Goal: Task Accomplishment & Management: Manage account settings

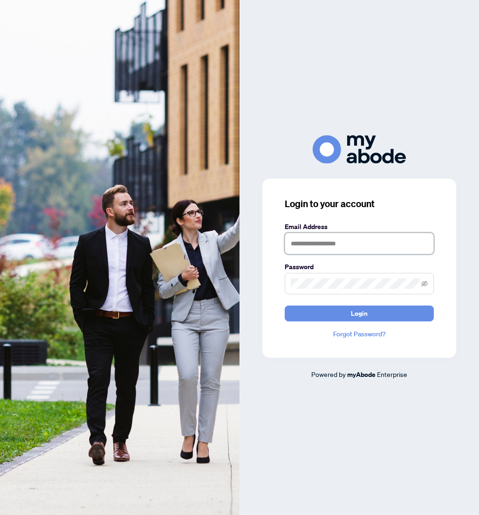
type input "**********"
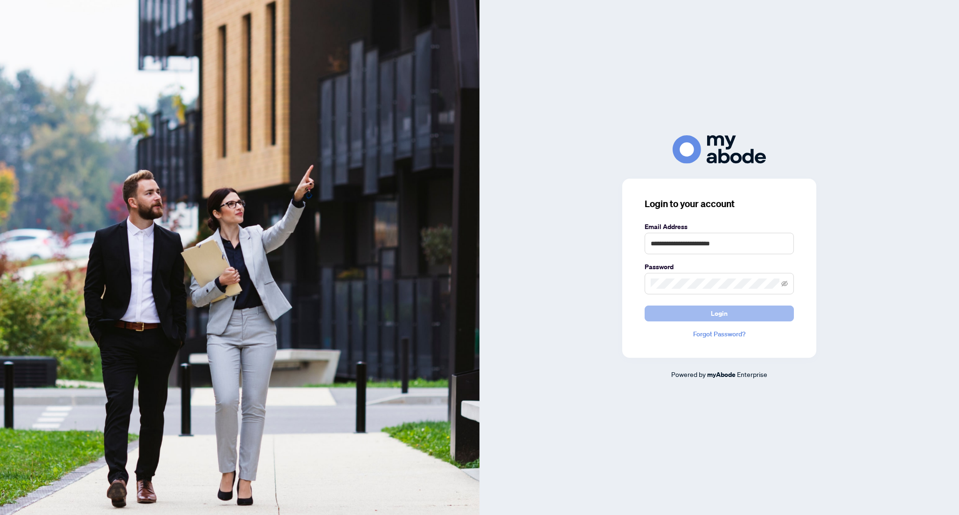
click at [479, 318] on span "Login" at bounding box center [719, 313] width 17 height 15
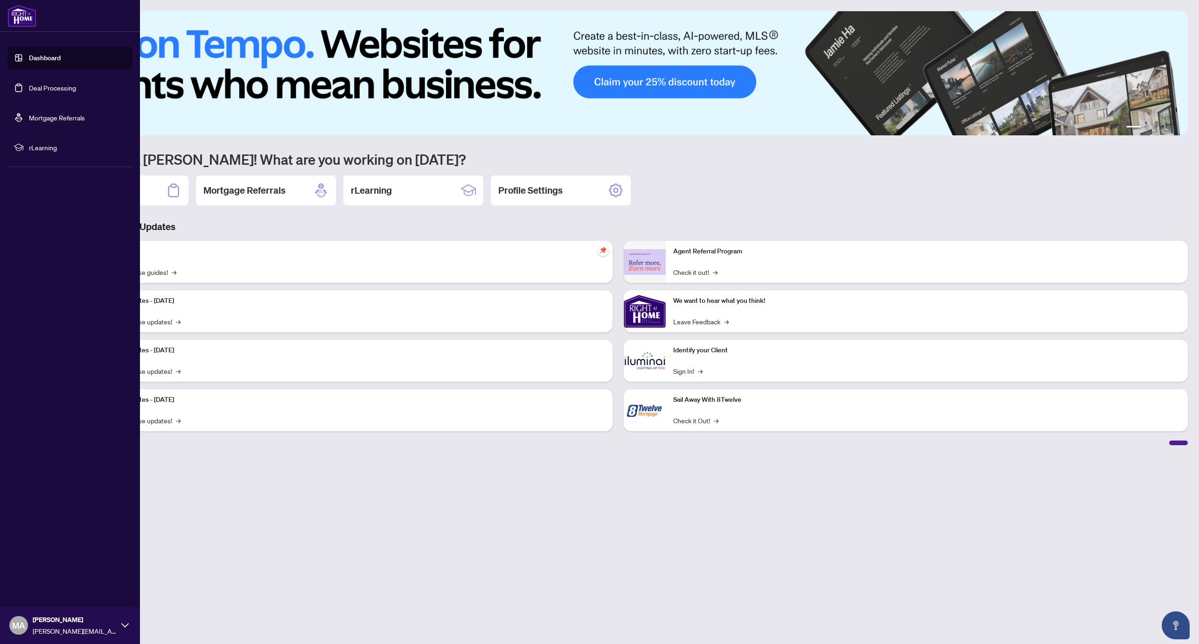
click at [64, 90] on link "Deal Processing" at bounding box center [52, 87] width 47 height 8
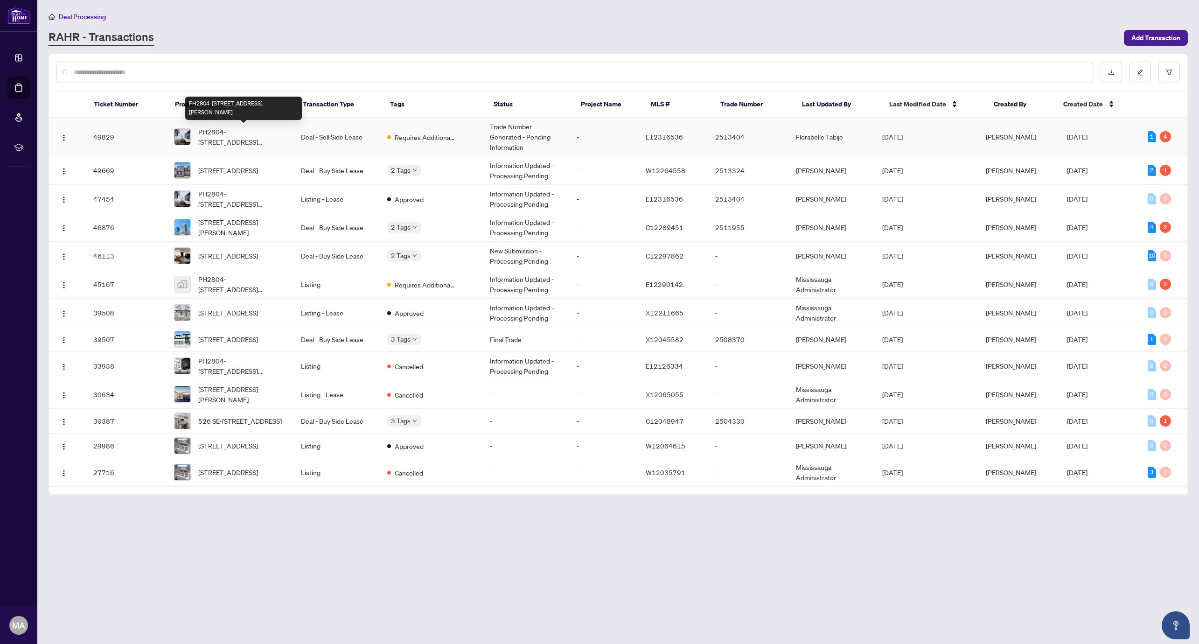
click at [264, 137] on span "PH2804-[STREET_ADDRESS][PERSON_NAME]" at bounding box center [242, 136] width 88 height 21
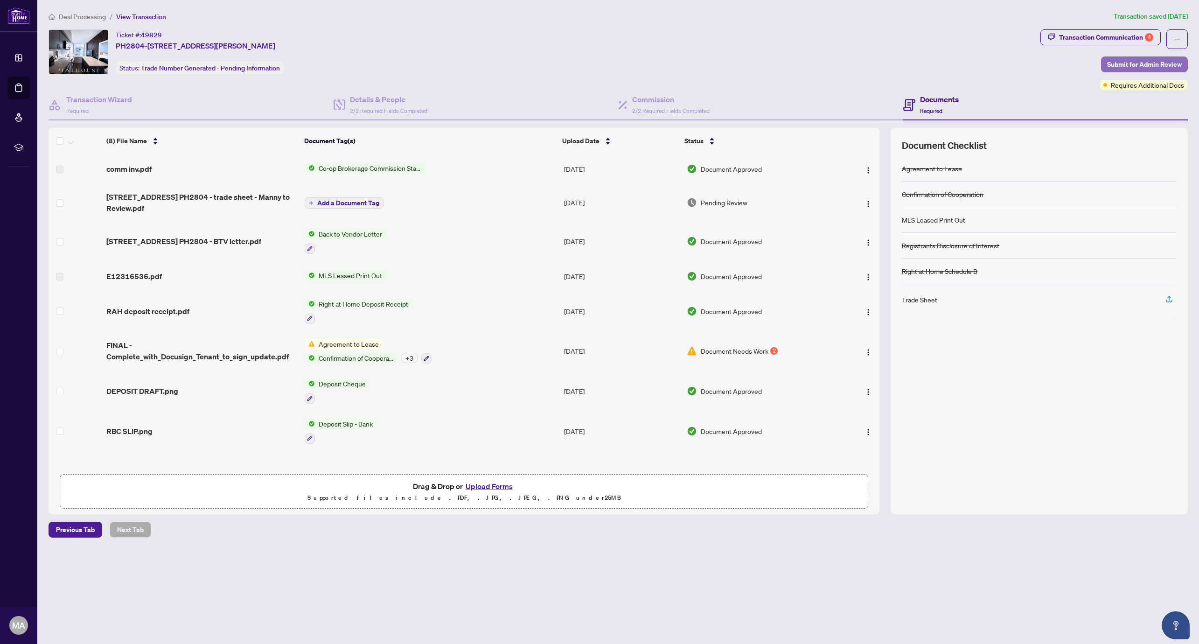
click at [1113, 65] on span "Submit for Admin Review" at bounding box center [1144, 64] width 75 height 15
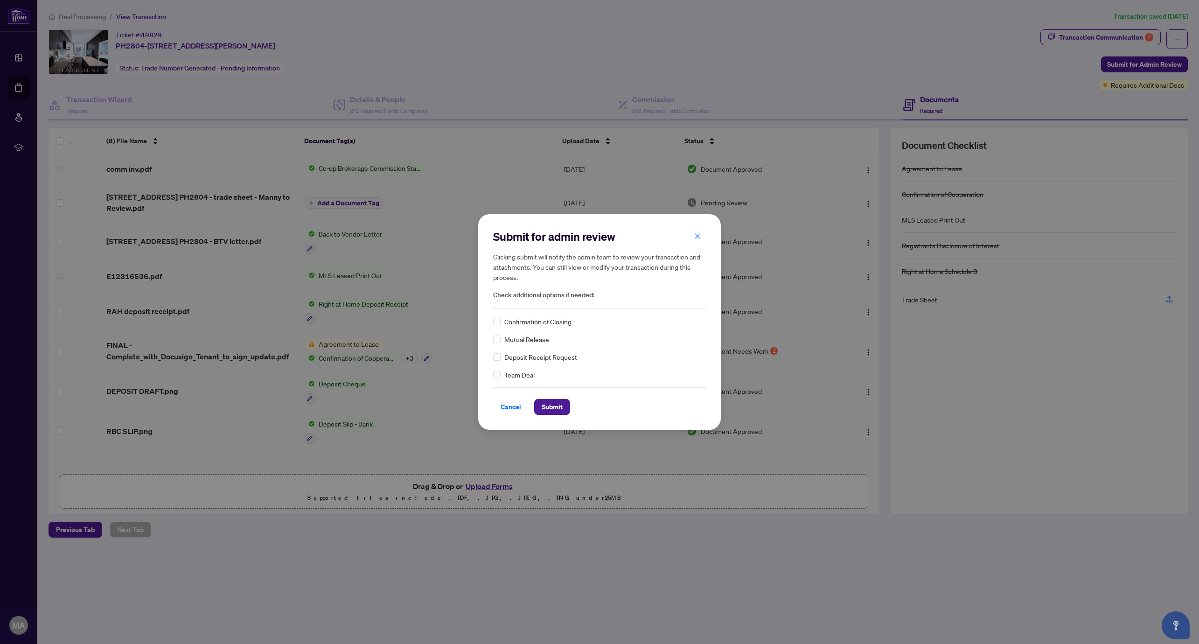
click at [512, 319] on span "Confirmation of Closing" at bounding box center [537, 321] width 67 height 10
click at [500, 320] on div "Confirmation of Closing" at bounding box center [599, 321] width 213 height 10
click at [492, 325] on div "Submit for admin review Clicking submit will notify the admin team to review yo…" at bounding box center [599, 321] width 243 height 215
click at [549, 406] on span "Submit" at bounding box center [551, 406] width 21 height 15
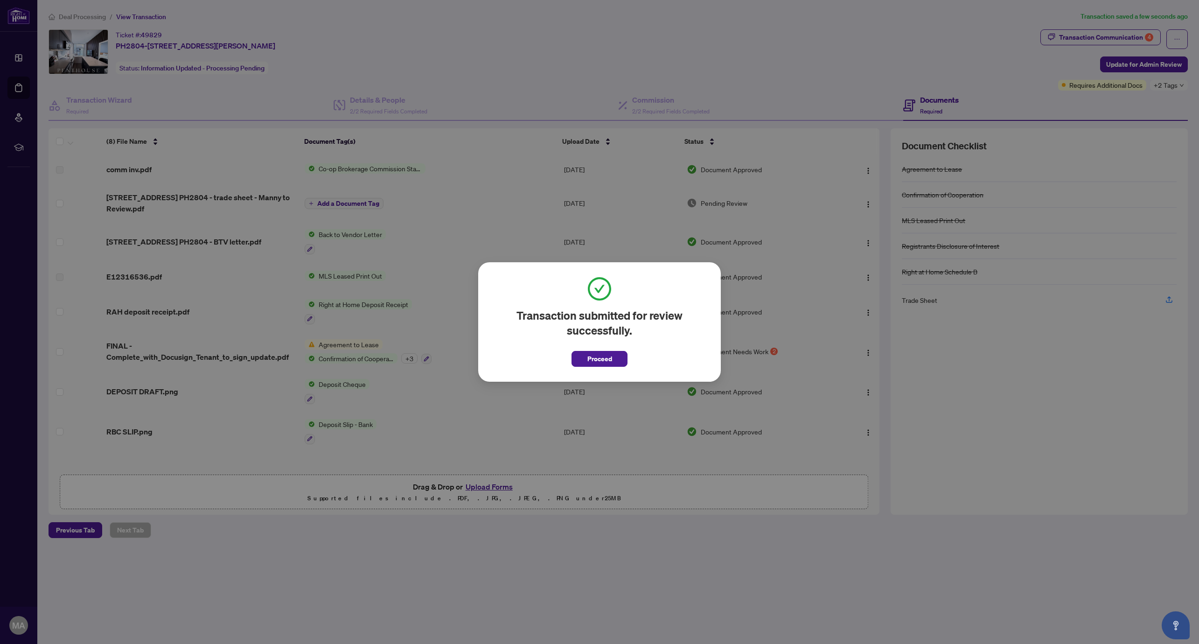
click at [600, 350] on span "Proceed" at bounding box center [599, 355] width 56 height 21
click at [600, 358] on span "Proceed" at bounding box center [599, 358] width 25 height 15
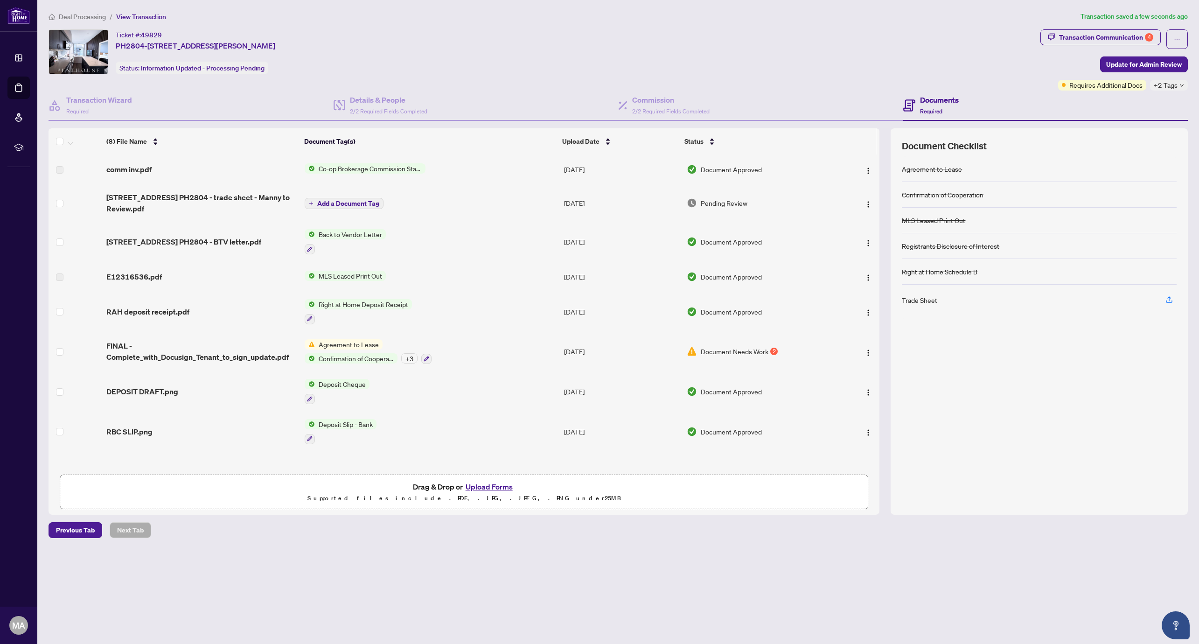
click at [725, 349] on span "Document Needs Work" at bounding box center [734, 351] width 68 height 10
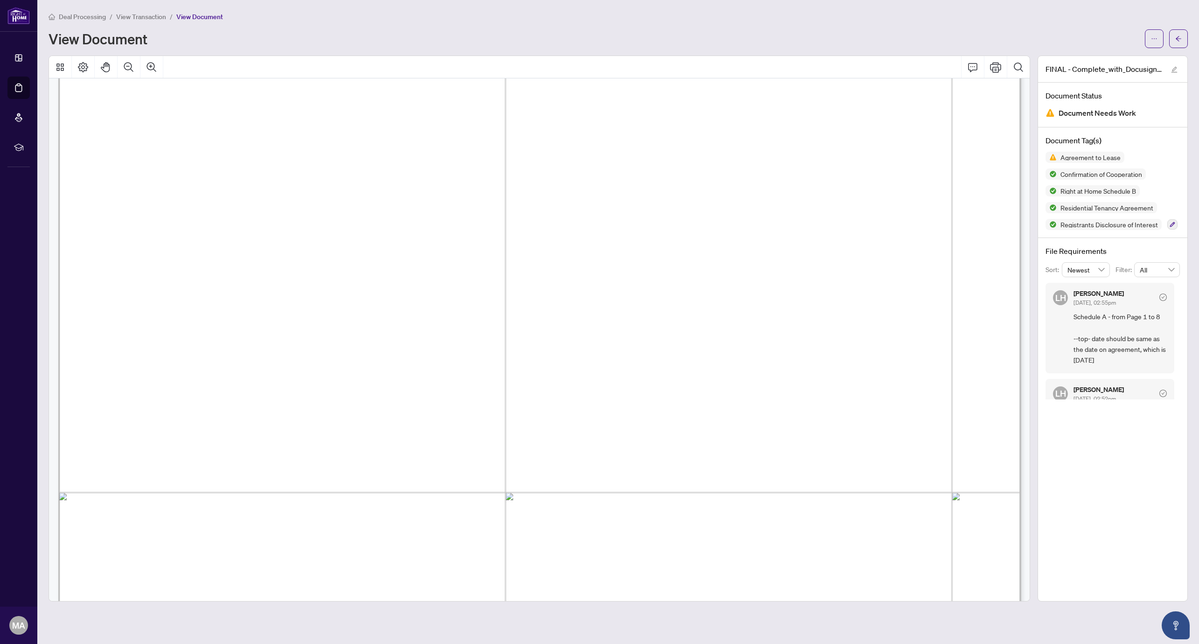
scroll to position [34, 0]
click at [491, 293] on span "co-operative housing (see Part A of General Information)." at bounding box center [291, 291] width 399 height 15
click at [1085, 154] on span "Agreement to Lease" at bounding box center [1090, 157] width 68 height 7
click at [884, 268] on span "homes, sites in [GEOGRAPHIC_DATA] home parks and land lease communities, most s…" at bounding box center [564, 272] width 944 height 15
